Goal: Task Accomplishment & Management: Manage account settings

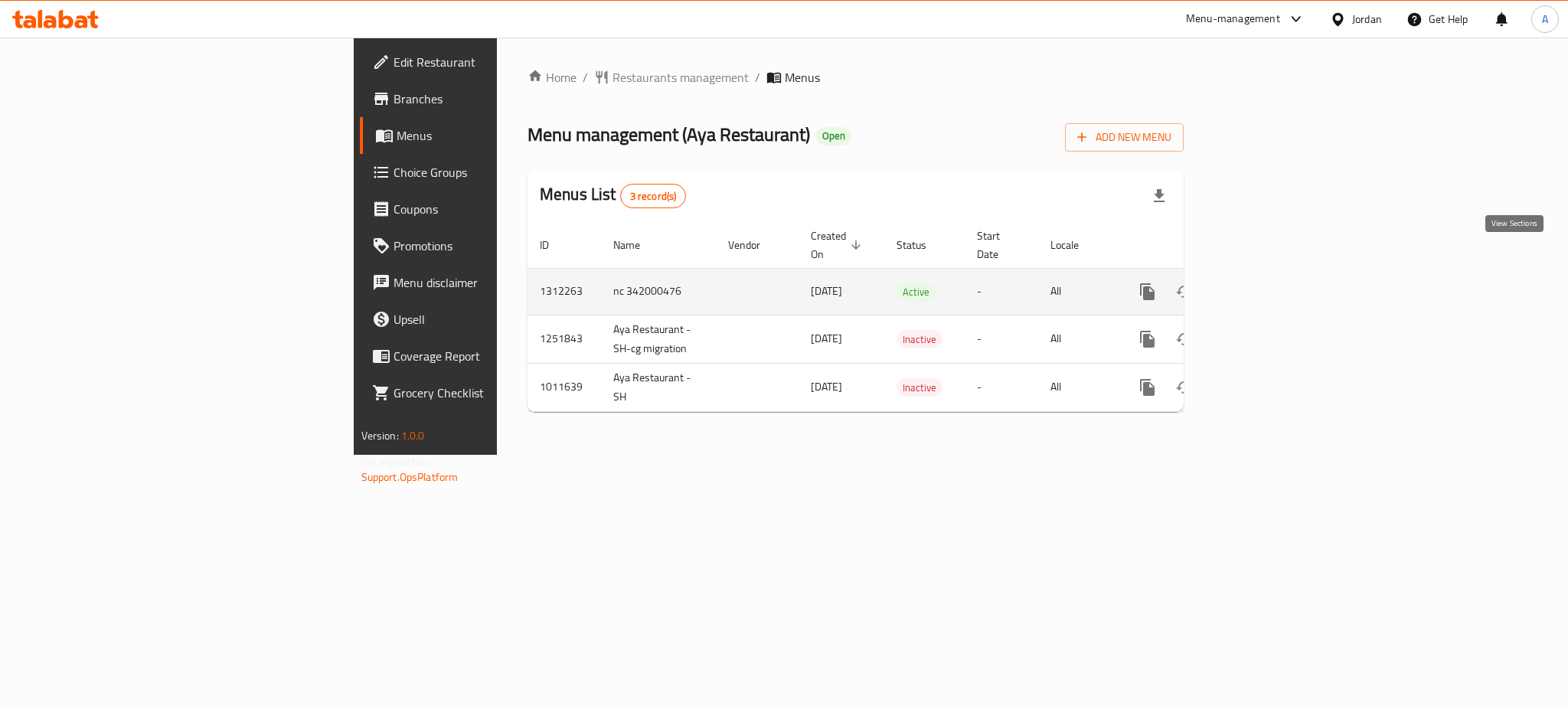
click at [1276, 273] on link "enhanced table" at bounding box center [1258, 291] width 37 height 37
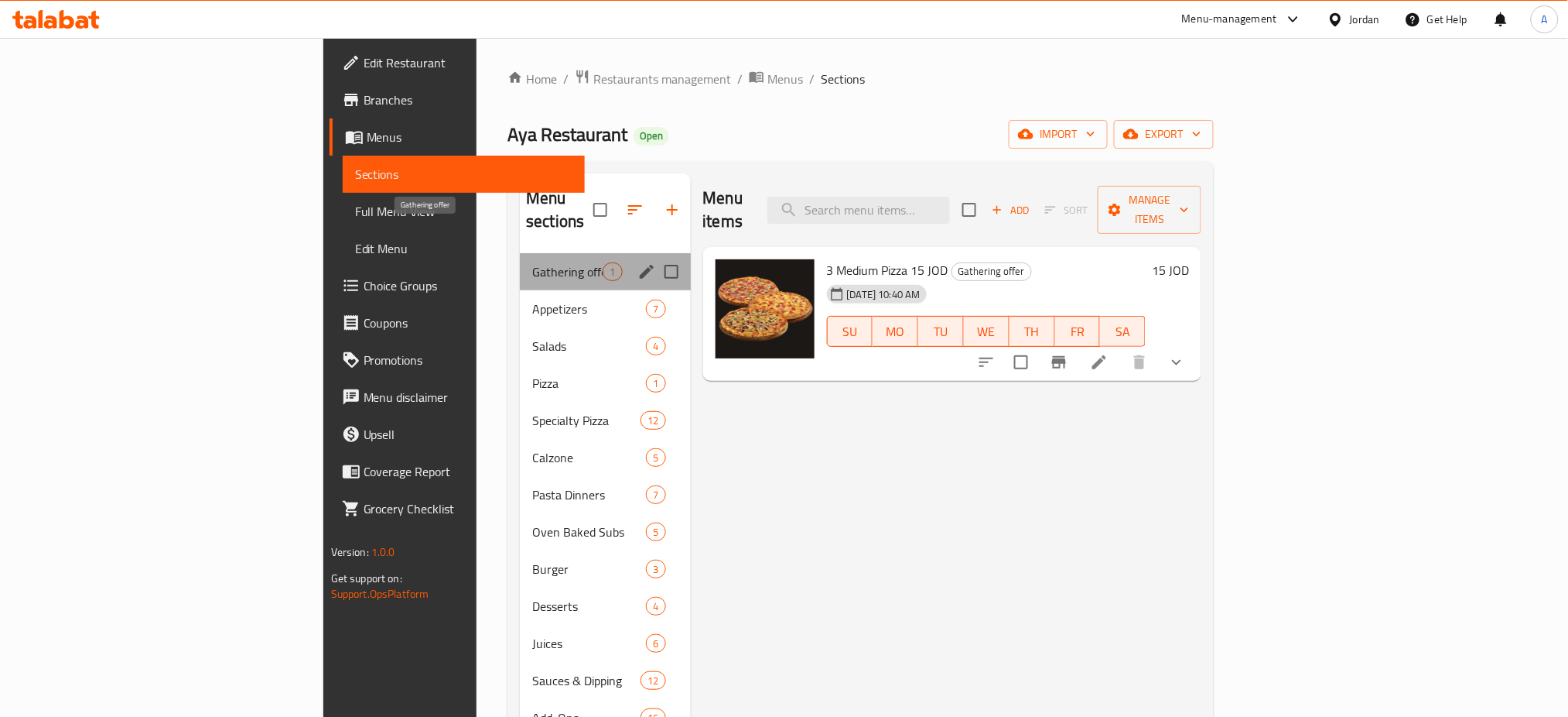
click at [532, 262] on span "Gathering offer" at bounding box center [567, 271] width 71 height 18
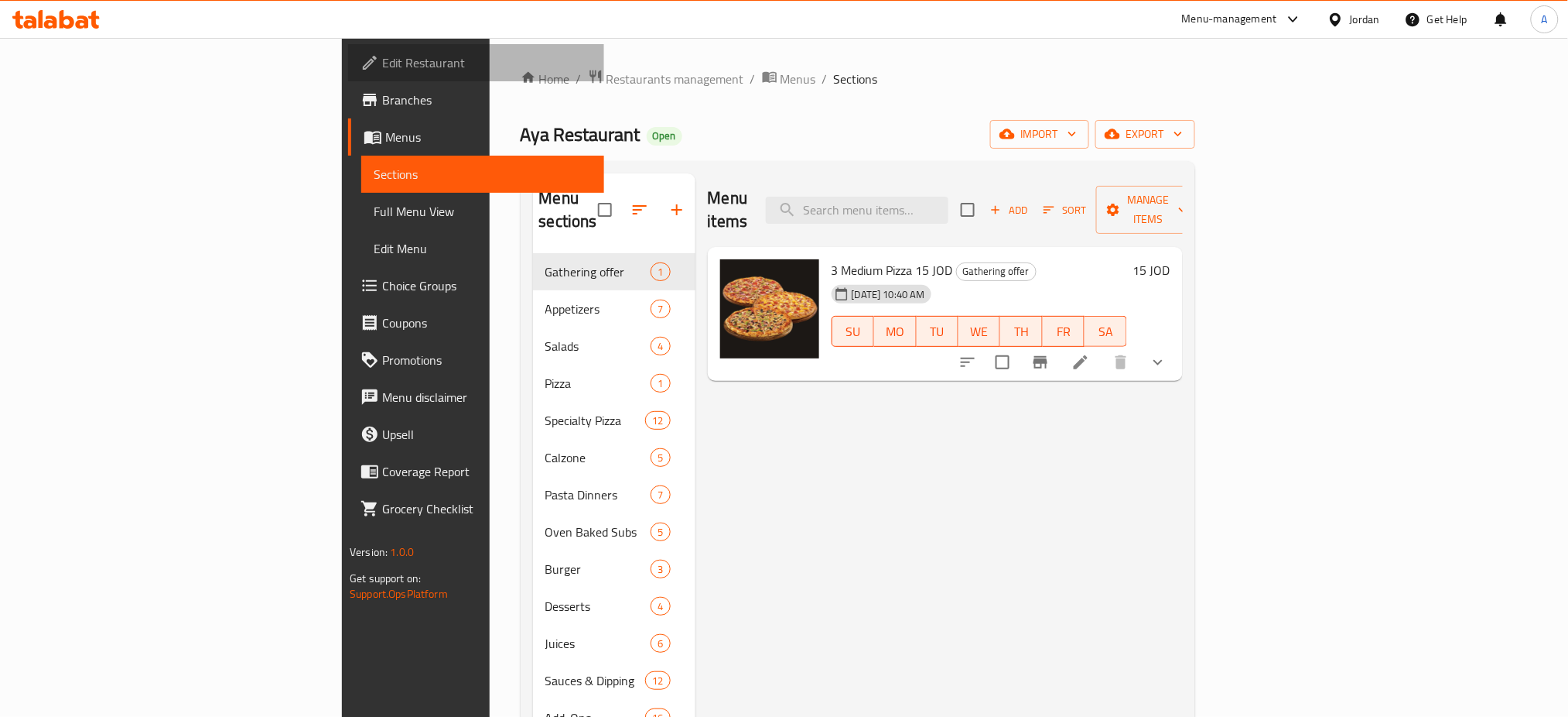
click at [383, 90] on span "Branches" at bounding box center [487, 99] width 210 height 18
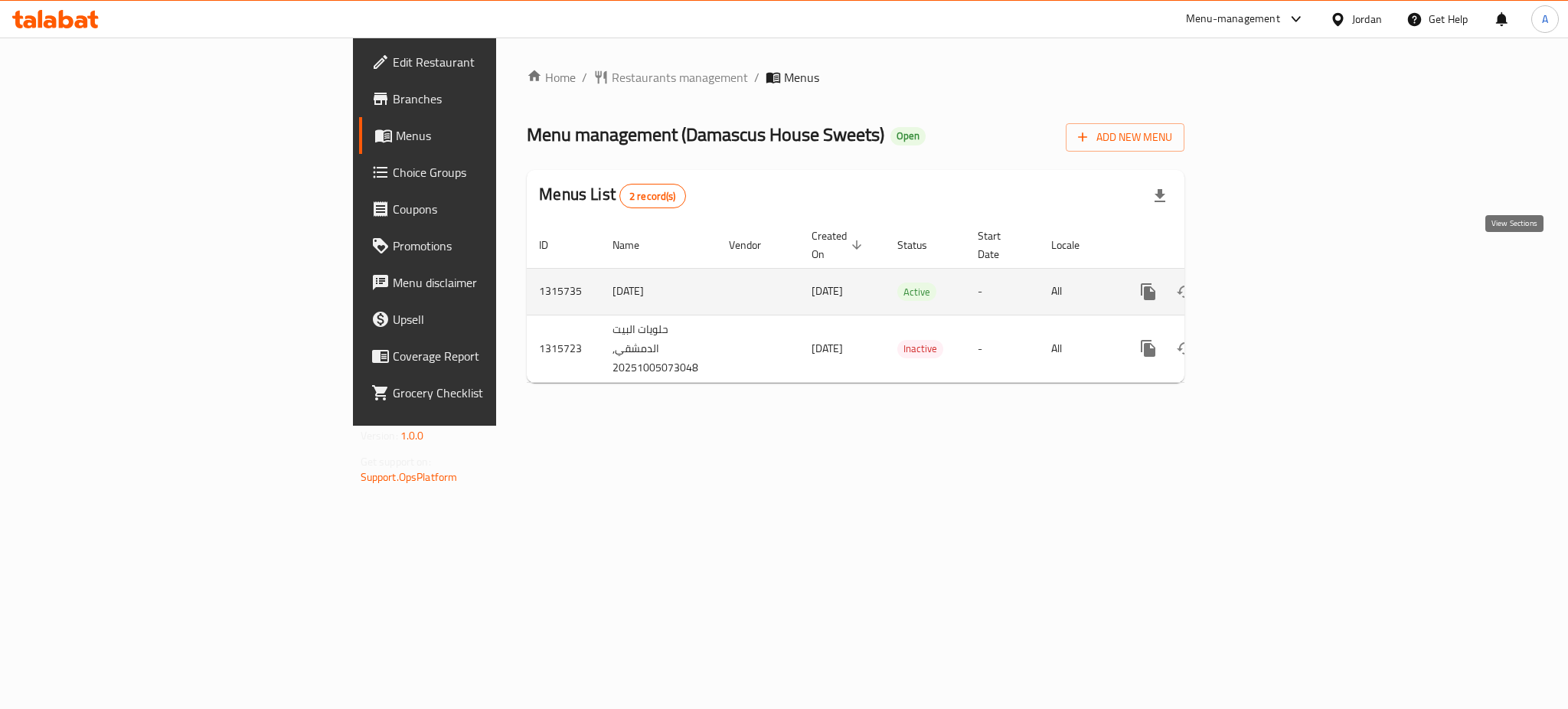
click at [1277, 273] on link "enhanced table" at bounding box center [1259, 291] width 37 height 37
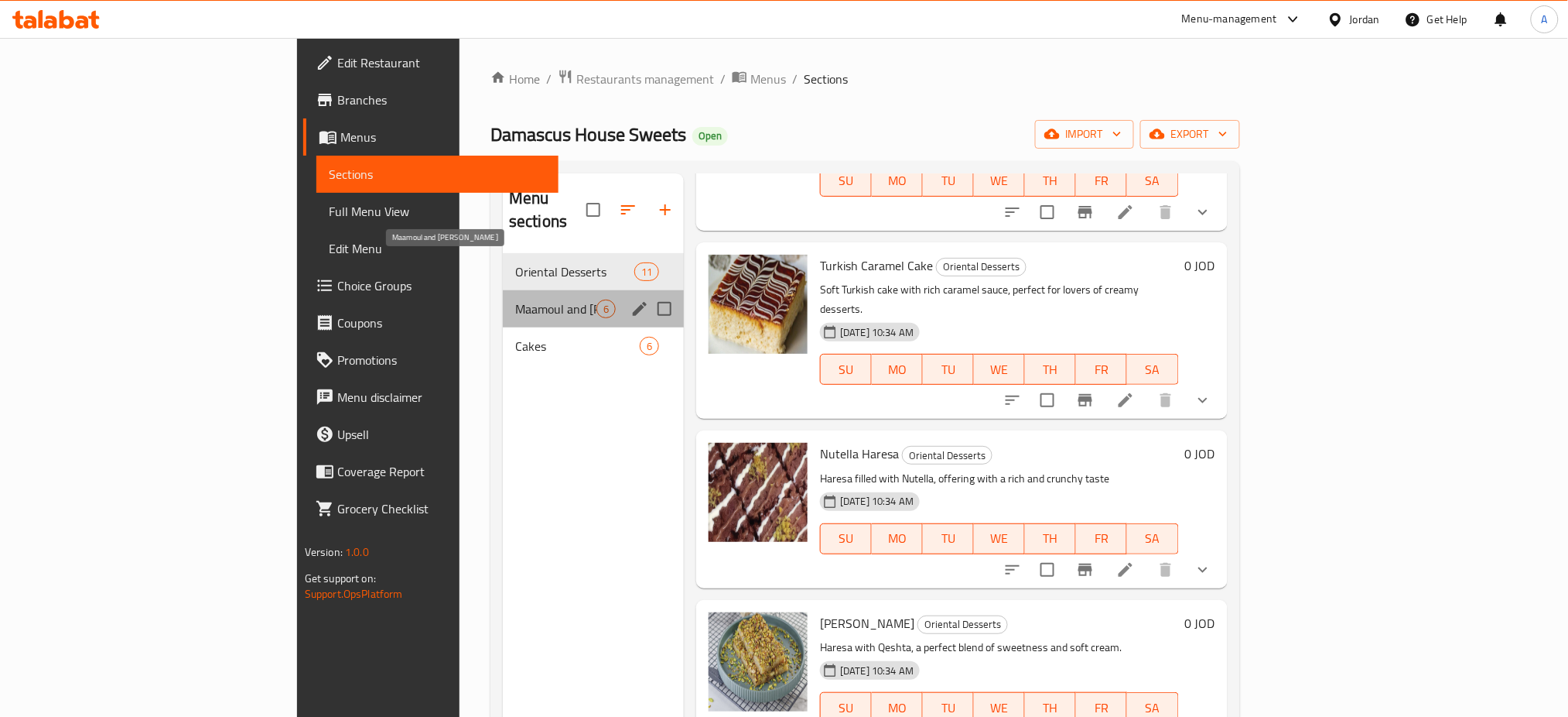
click at [516, 299] on span "Maamoul and [PERSON_NAME]" at bounding box center [556, 308] width 82 height 18
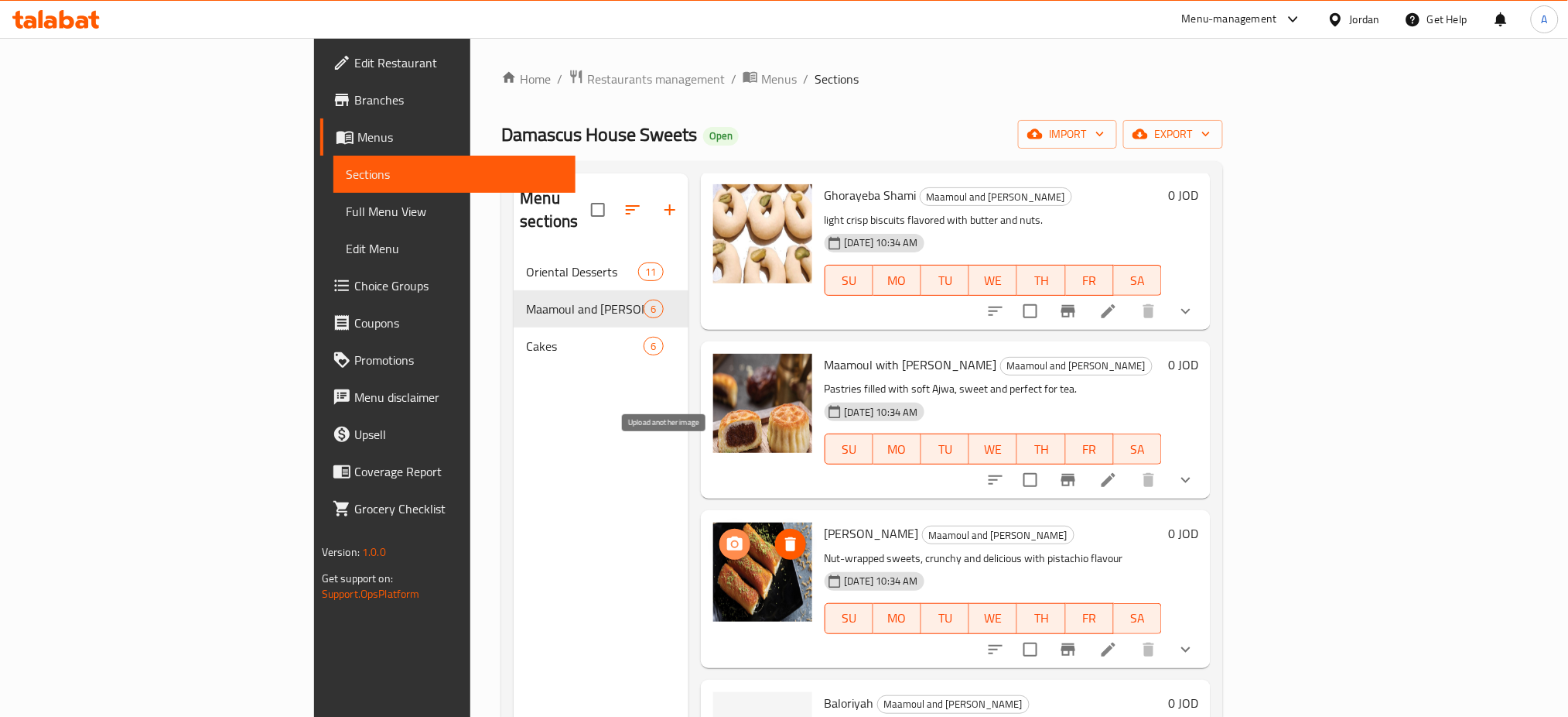
click at [727, 536] on icon "upload picture" at bounding box center [735, 543] width 16 height 14
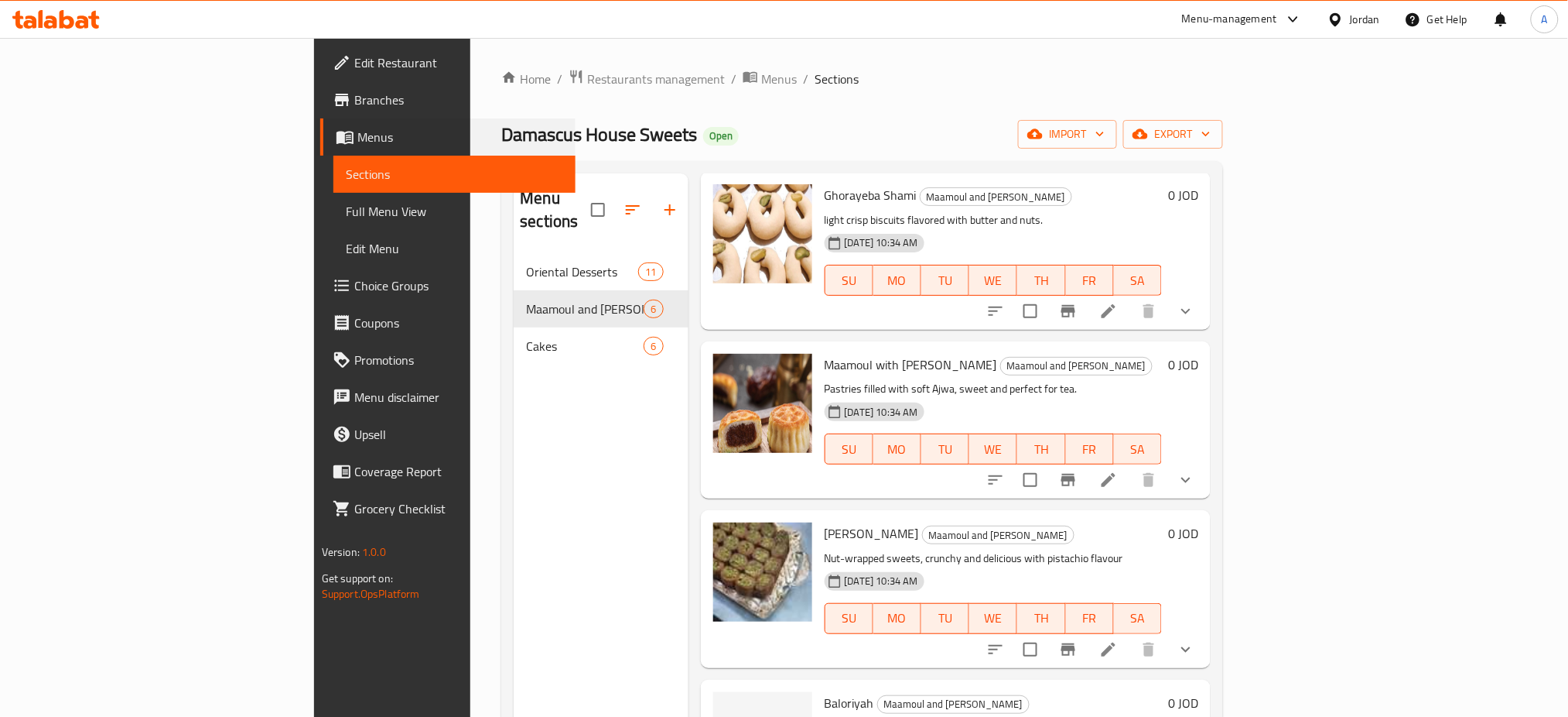
click at [303, 209] on li "Menus Sections Full Menu View Edit Menu" at bounding box center [440, 192] width 274 height 149
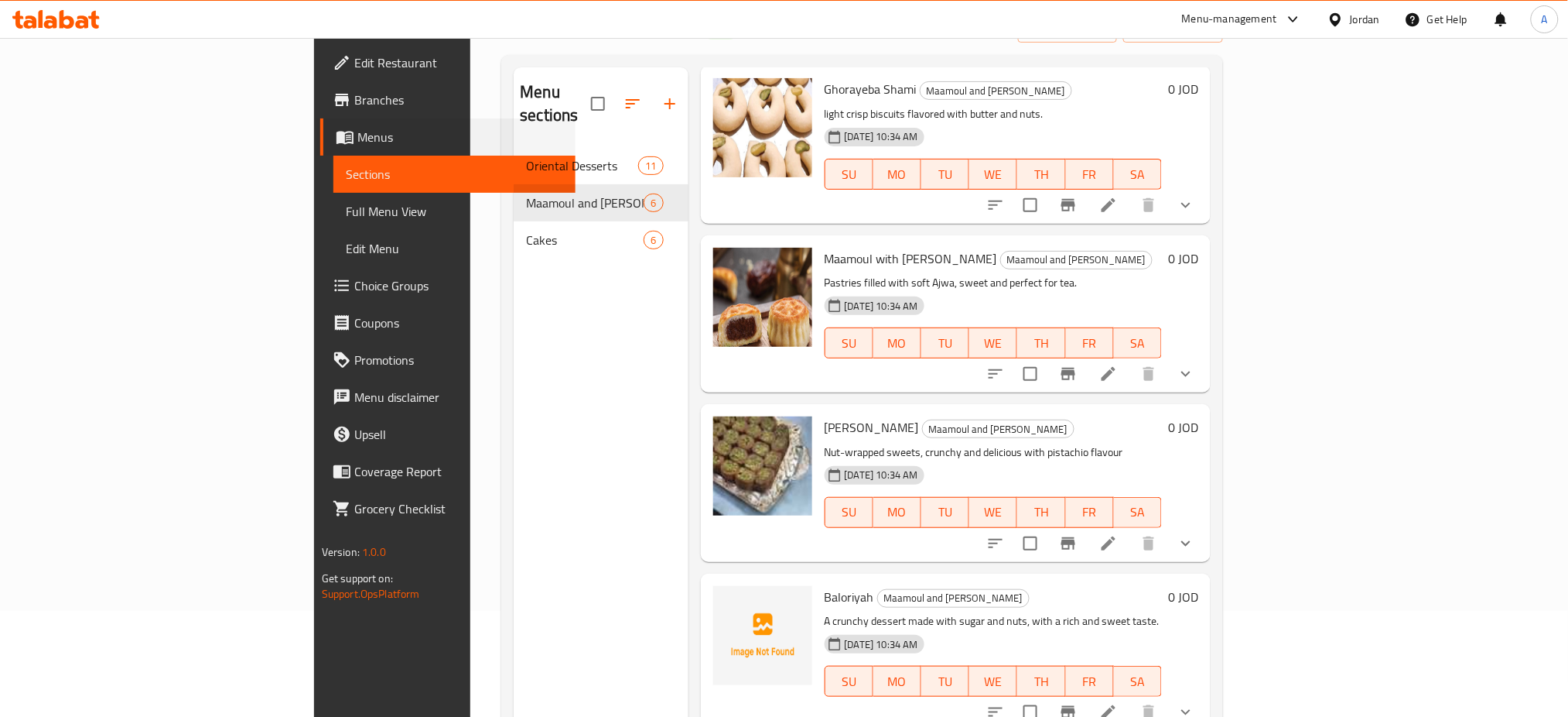
scroll to position [206, 0]
